Goal: Information Seeking & Learning: Learn about a topic

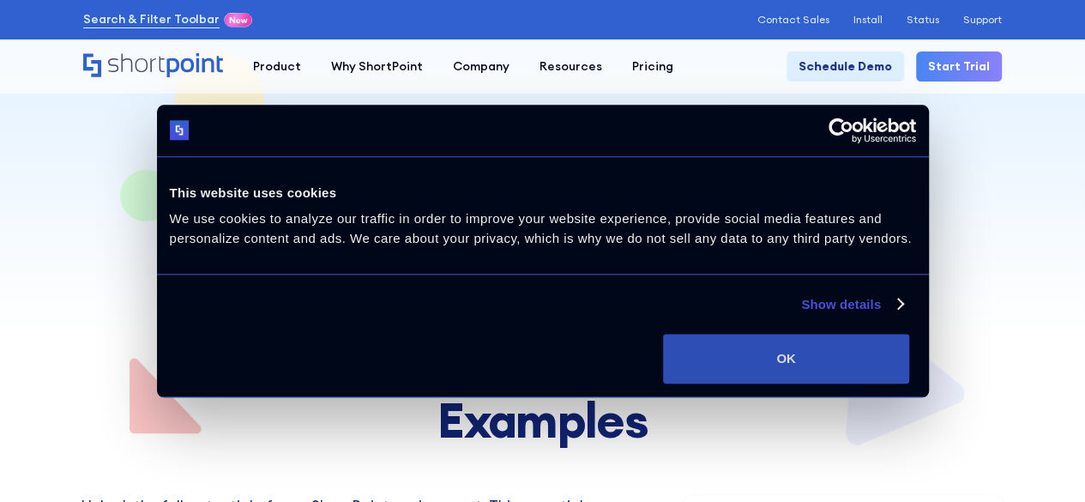
click at [909, 347] on button "OK" at bounding box center [786, 359] width 246 height 50
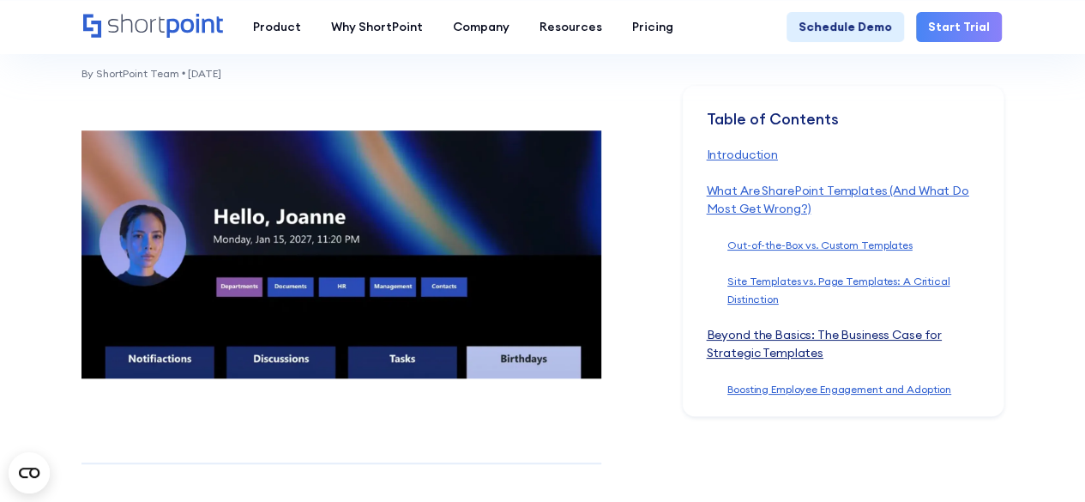
scroll to position [686, 0]
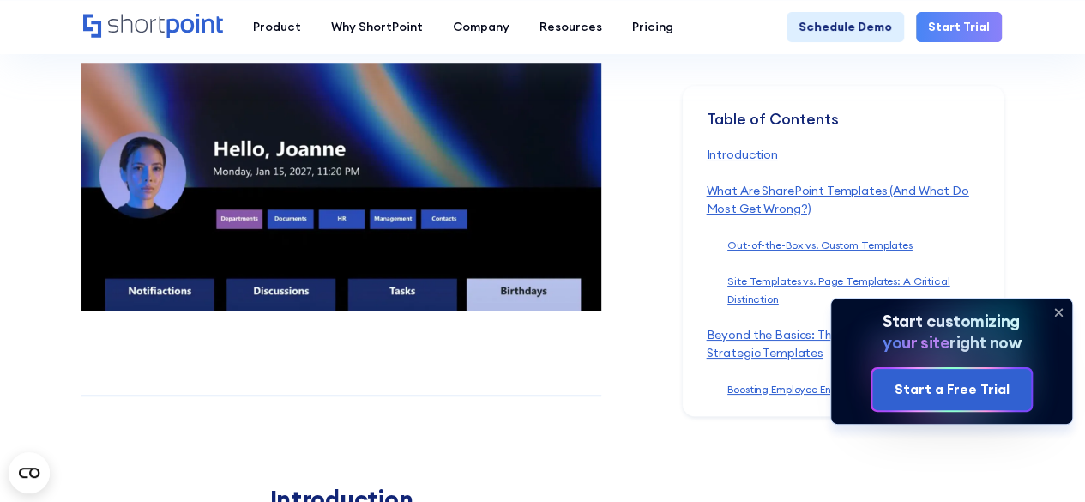
click at [1057, 310] on icon at bounding box center [1057, 311] width 27 height 27
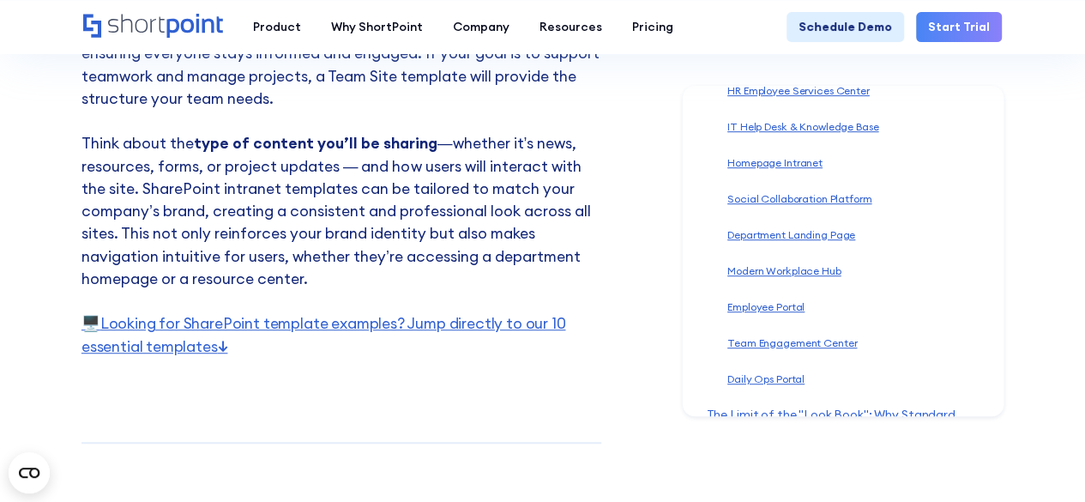
scroll to position [3773, 0]
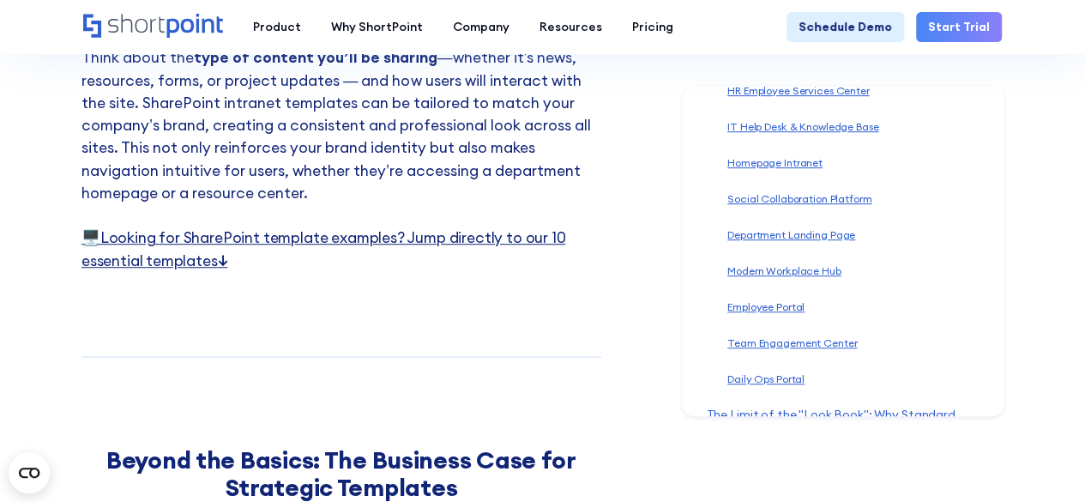
click at [207, 238] on link "🖥️ Looking for SharePoint template examples? Jump directly to our 10 essential …" at bounding box center [323, 248] width 484 height 42
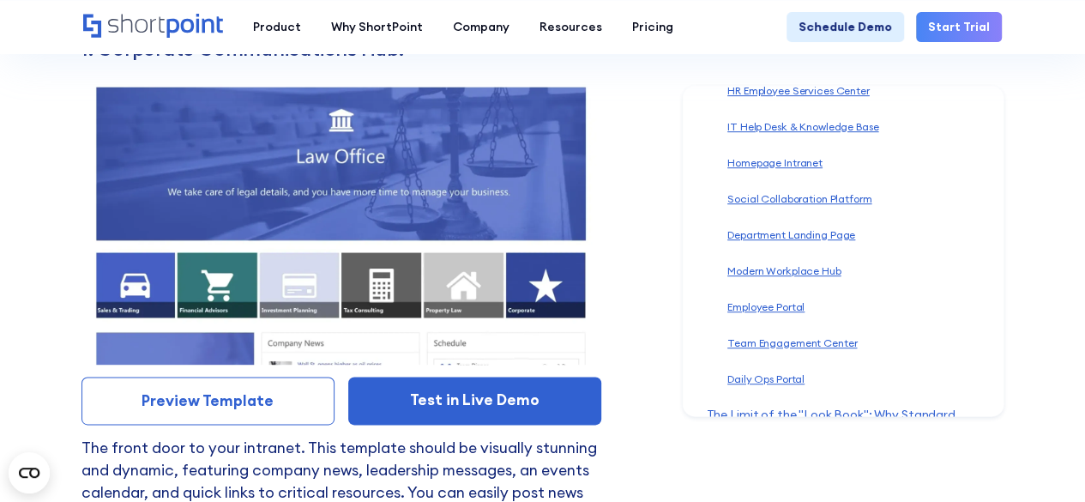
scroll to position [7544, 0]
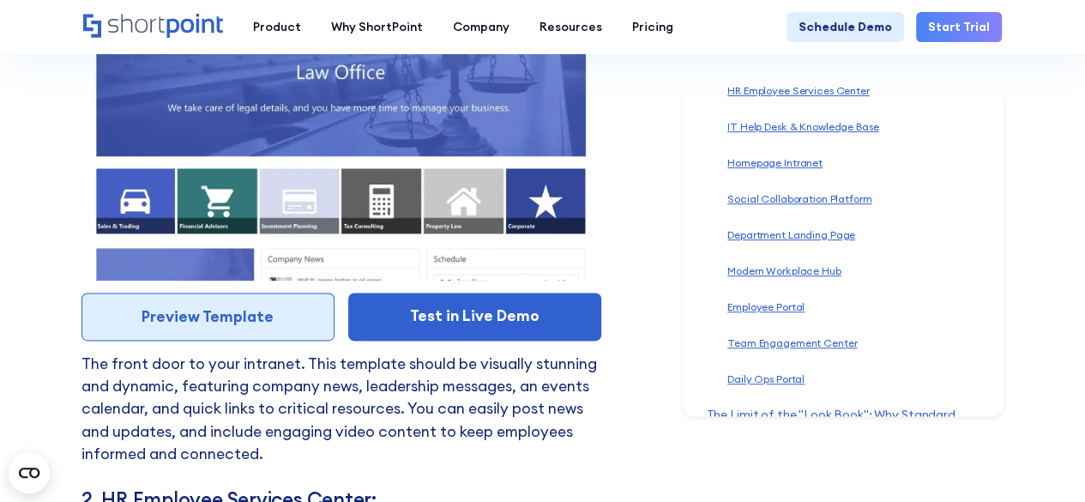
click at [235, 303] on link "Preview Template" at bounding box center [207, 316] width 253 height 48
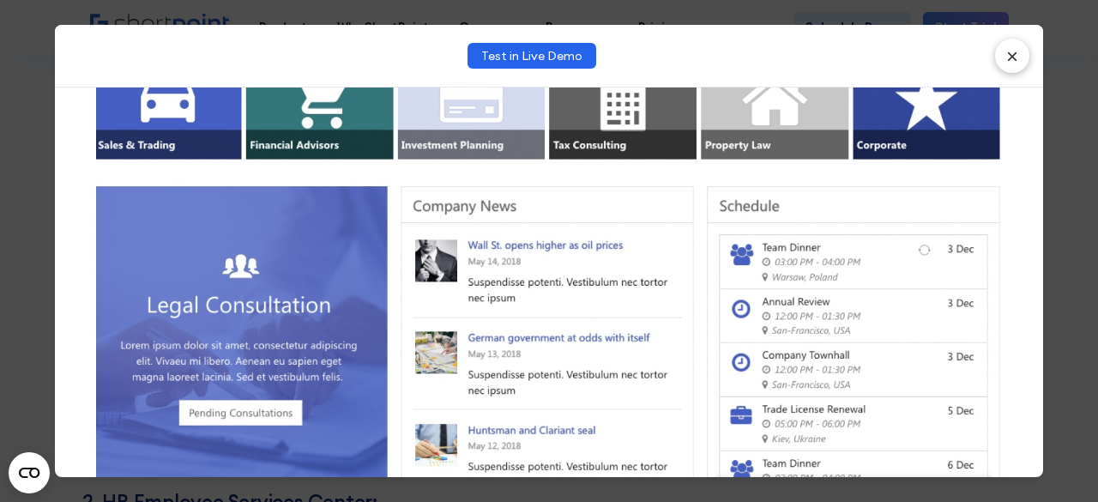
scroll to position [429, 0]
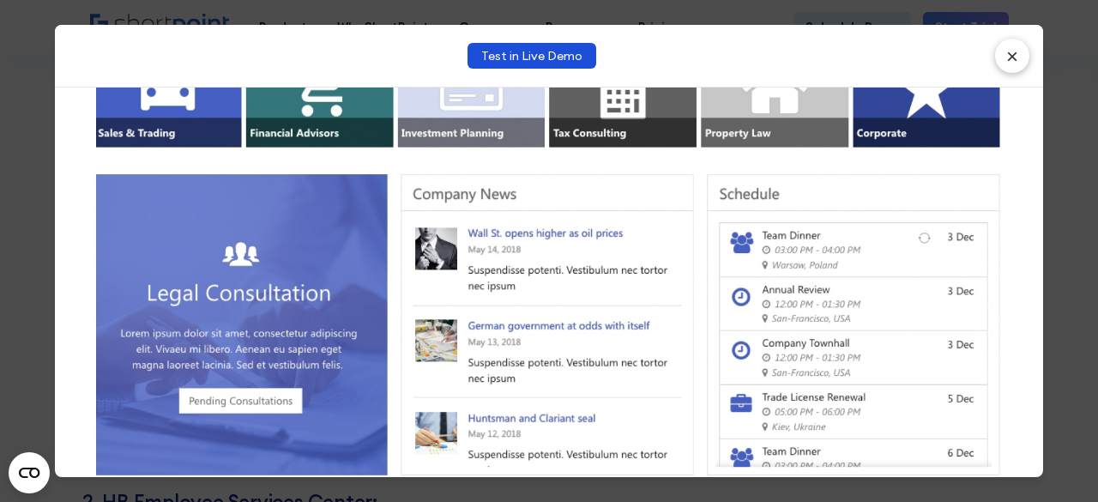
click at [557, 56] on link "Test in Live Demo" at bounding box center [531, 56] width 129 height 26
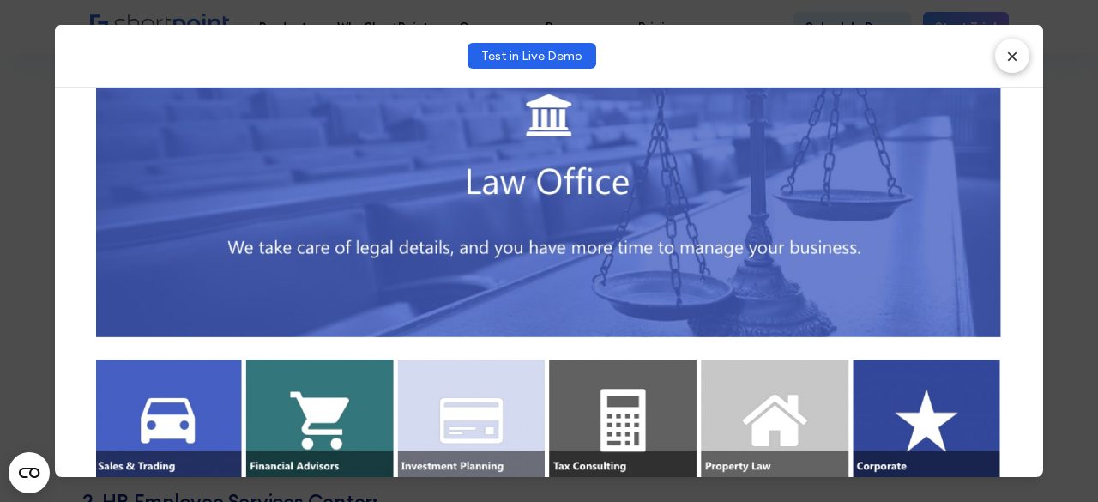
scroll to position [0, 0]
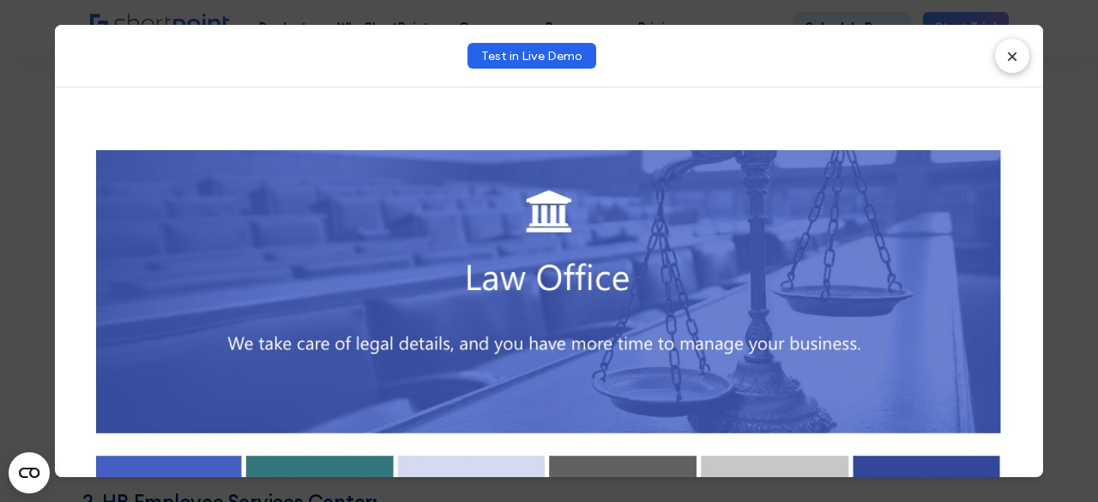
click at [1021, 56] on button "×" at bounding box center [1012, 56] width 34 height 34
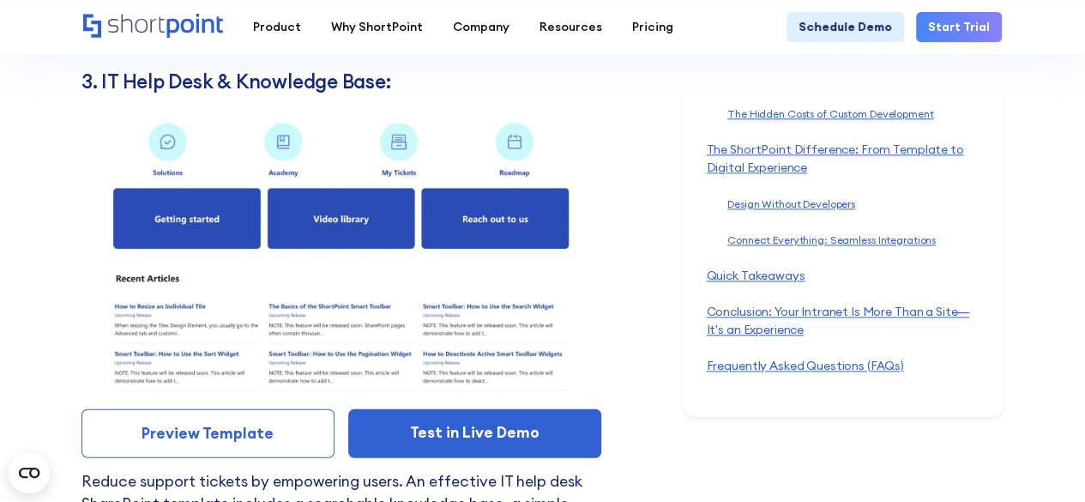
scroll to position [8658, 0]
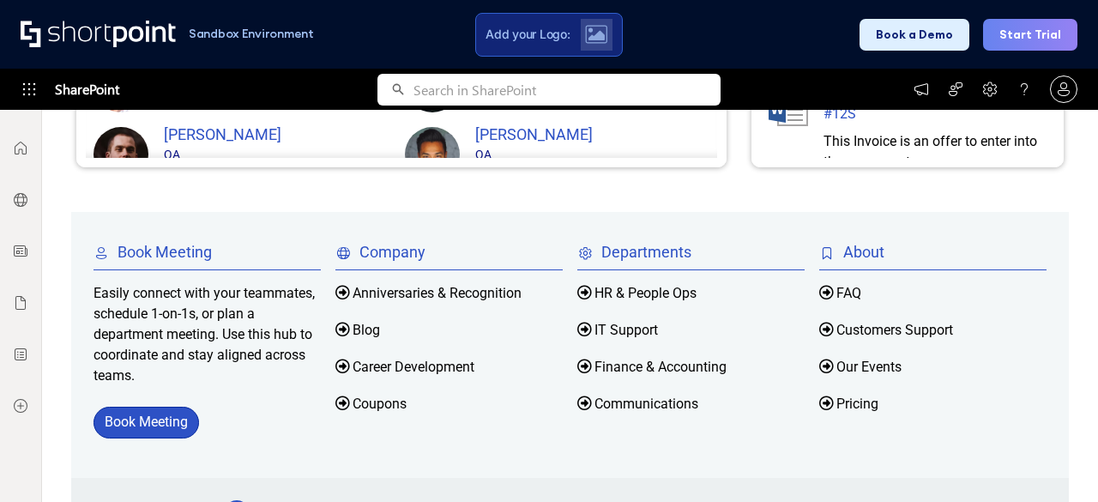
scroll to position [1705, 0]
